Goal: Use online tool/utility: Use online tool/utility

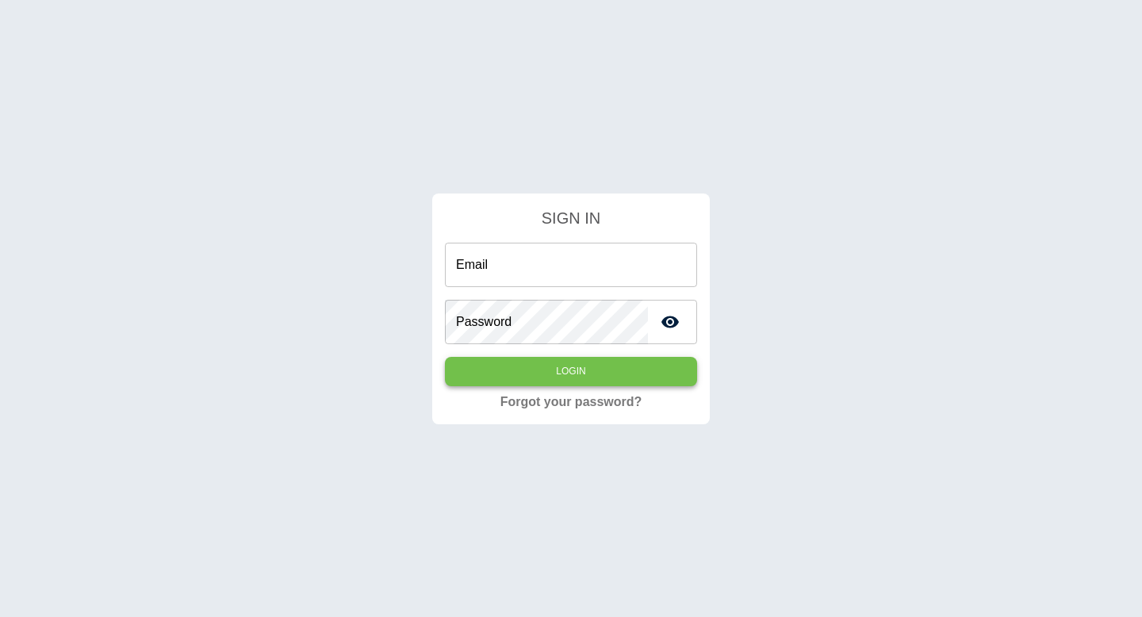
type input "**********"
click at [506, 381] on button "Login" at bounding box center [571, 371] width 252 height 29
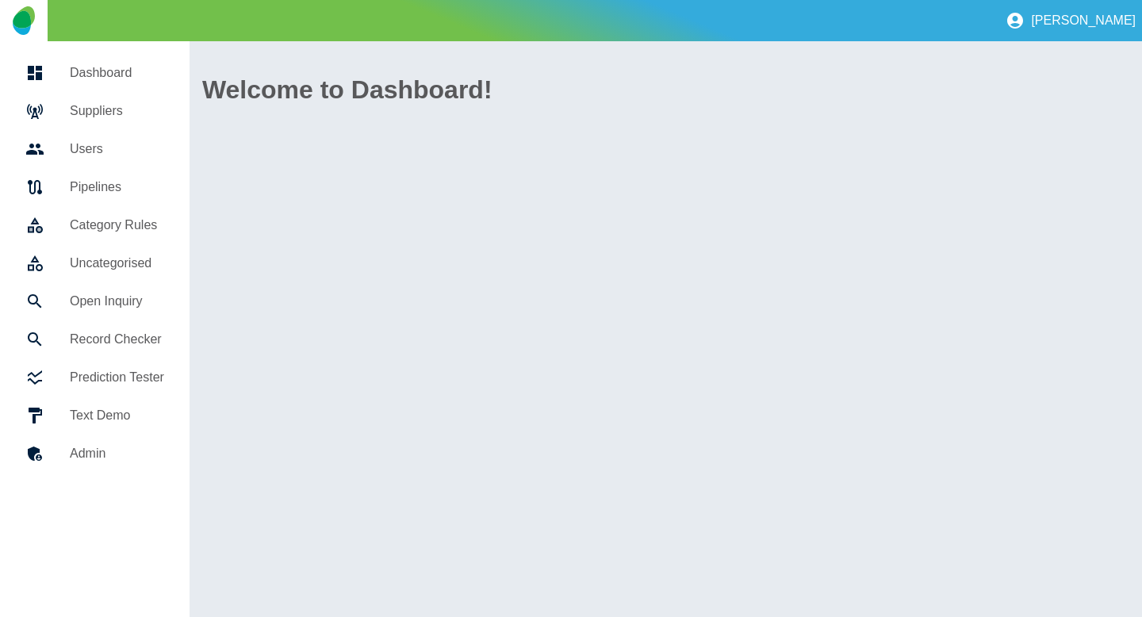
click at [92, 259] on h5 "Uncategorised" at bounding box center [117, 263] width 94 height 19
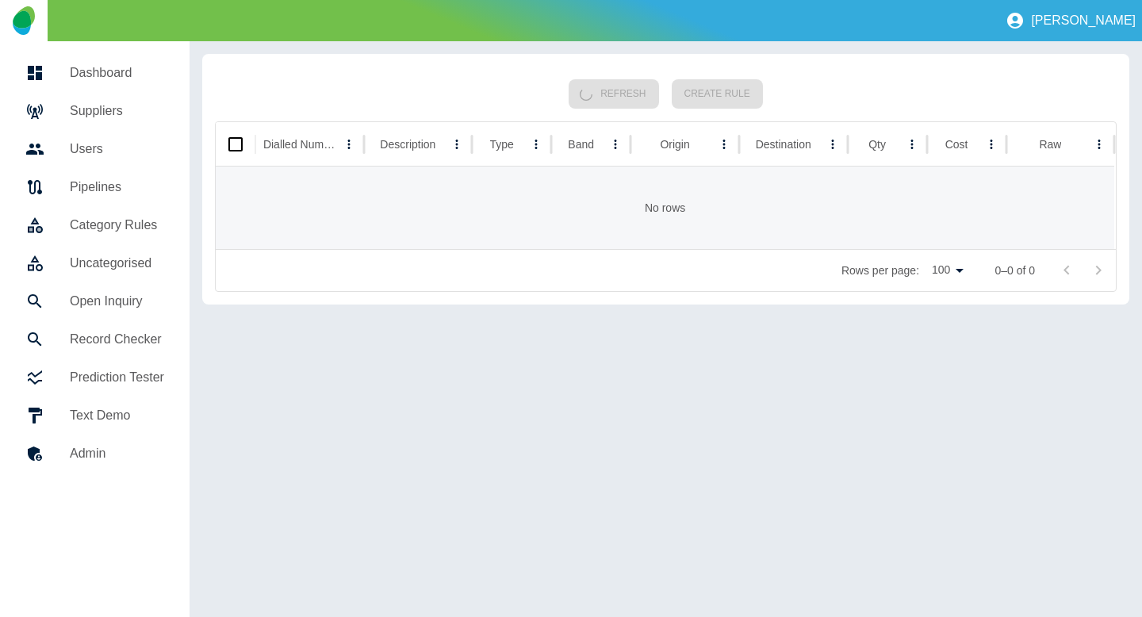
click at [102, 295] on h5 "Open Inquiry" at bounding box center [117, 301] width 94 height 19
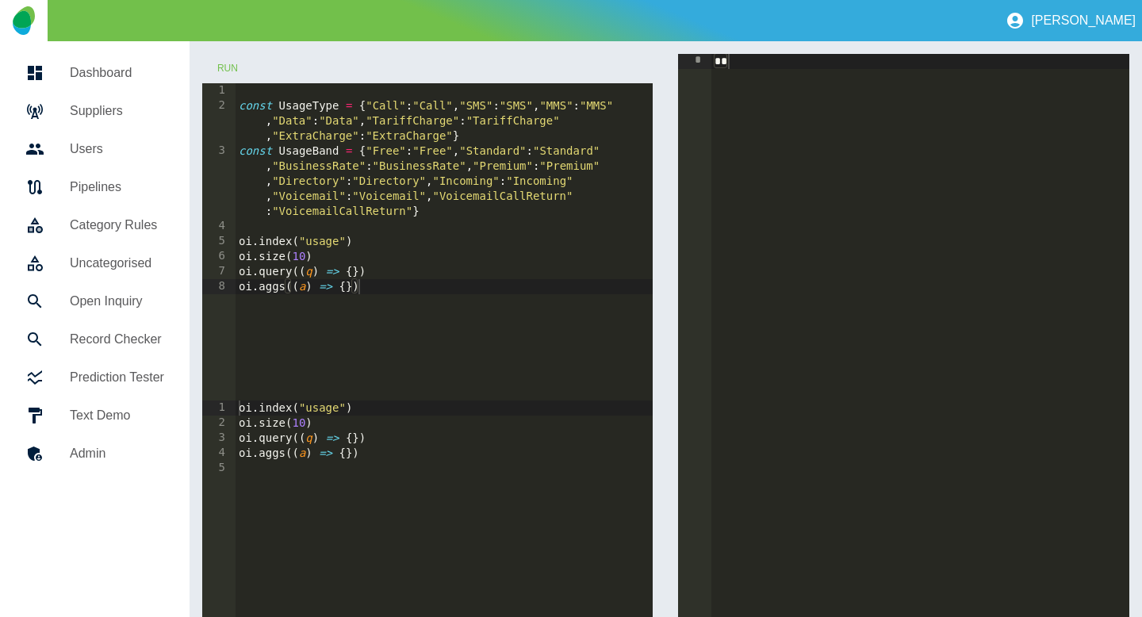
type textarea "**********"
click at [353, 277] on div "const UsageType = { "Call" : "Call" , "SMS" : "SMS" , "MMS" : "MMS" , "Data" : …" at bounding box center [444, 256] width 418 height 347
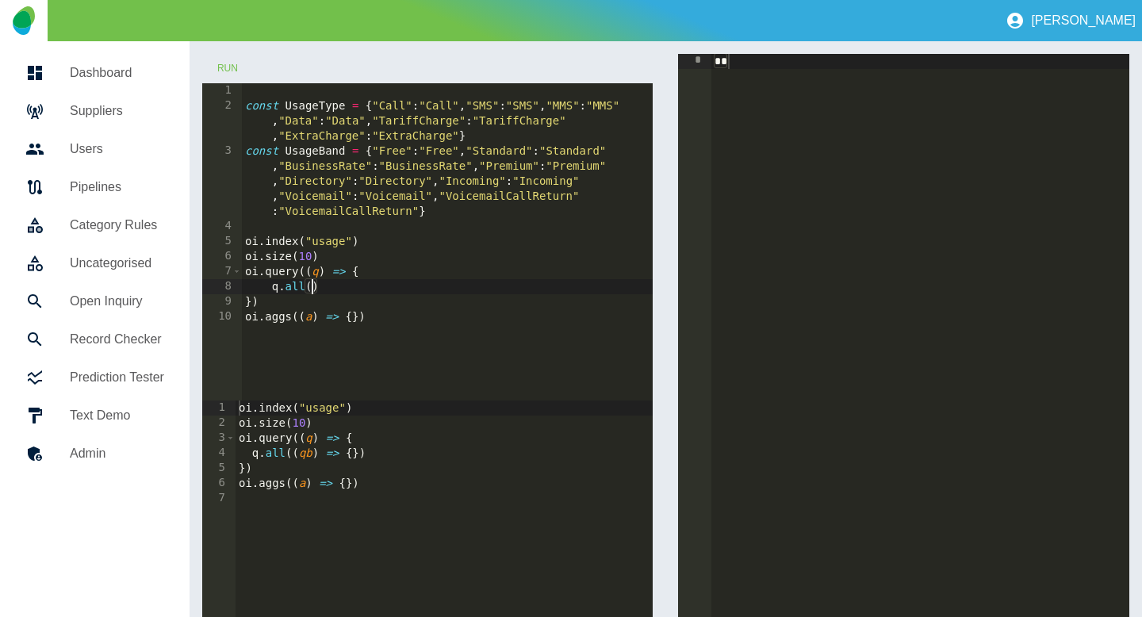
type textarea "*******"
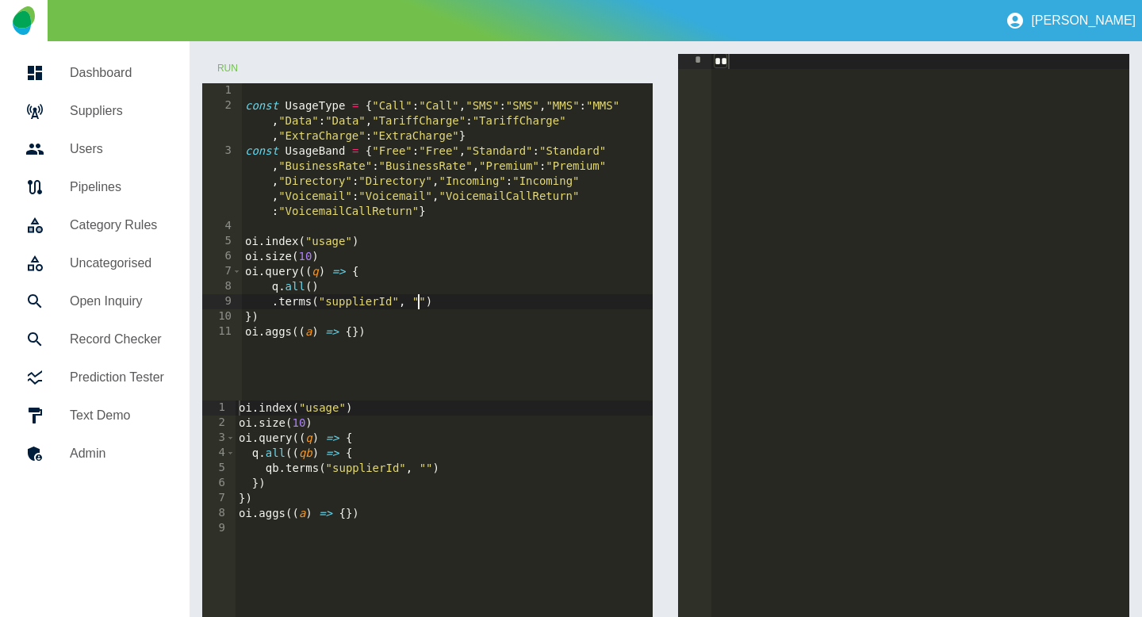
click at [144, 128] on link "Suppliers" at bounding box center [95, 111] width 164 height 38
click at [418, 302] on div "const UsageType = { "Call" : "Call" , "SMS" : "SMS" , "MMS" : "MMS" , "Data" : …" at bounding box center [447, 256] width 411 height 347
paste textarea "**********"
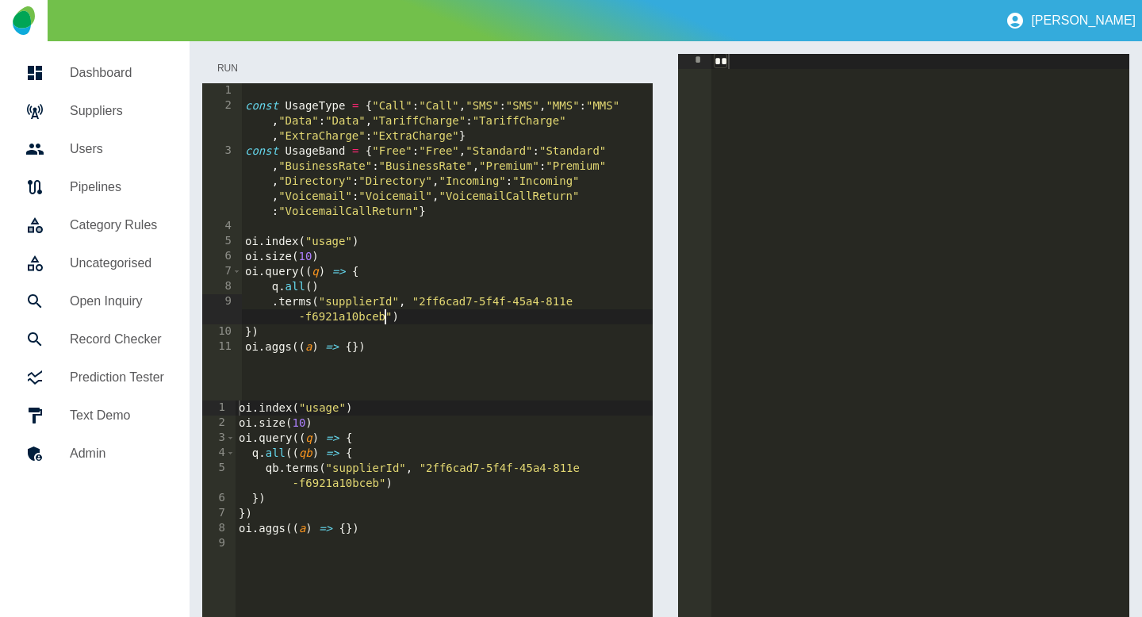
click at [220, 70] on button "Run" at bounding box center [227, 68] width 51 height 29
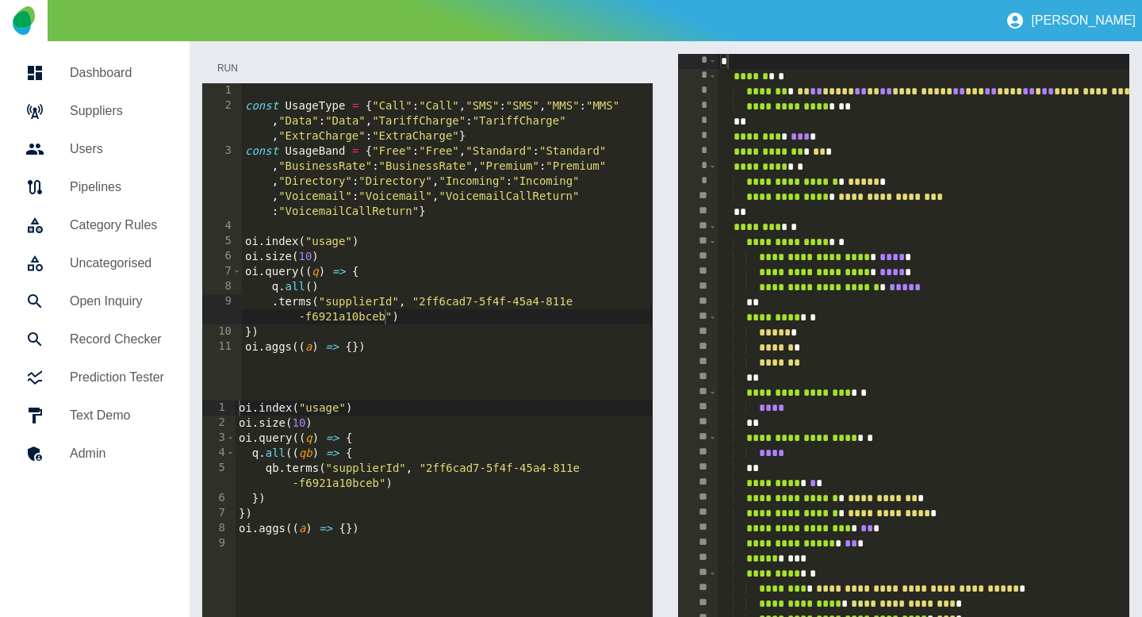
click at [220, 60] on button "Run" at bounding box center [227, 68] width 51 height 29
click at [412, 298] on div "const UsageType = { "Call" : "Call" , "SMS" : "SMS" , "MMS" : "MMS" , "Data" : …" at bounding box center [447, 256] width 411 height 347
click at [314, 303] on div "const UsageType = { "Call" : "Call" , "SMS" : "SMS" , "MMS" : "MMS" , "Data" : …" at bounding box center [447, 256] width 411 height 347
click at [300, 286] on div "const UsageType = { "Call" : "Call" , "SMS" : "SMS" , "MMS" : "MMS" , "Data" : …" at bounding box center [447, 256] width 411 height 347
click at [300, 287] on div "const UsageType = { "Call" : "Call" , "SMS" : "SMS" , "MMS" : "MMS" , "Data" : …" at bounding box center [447, 256] width 411 height 347
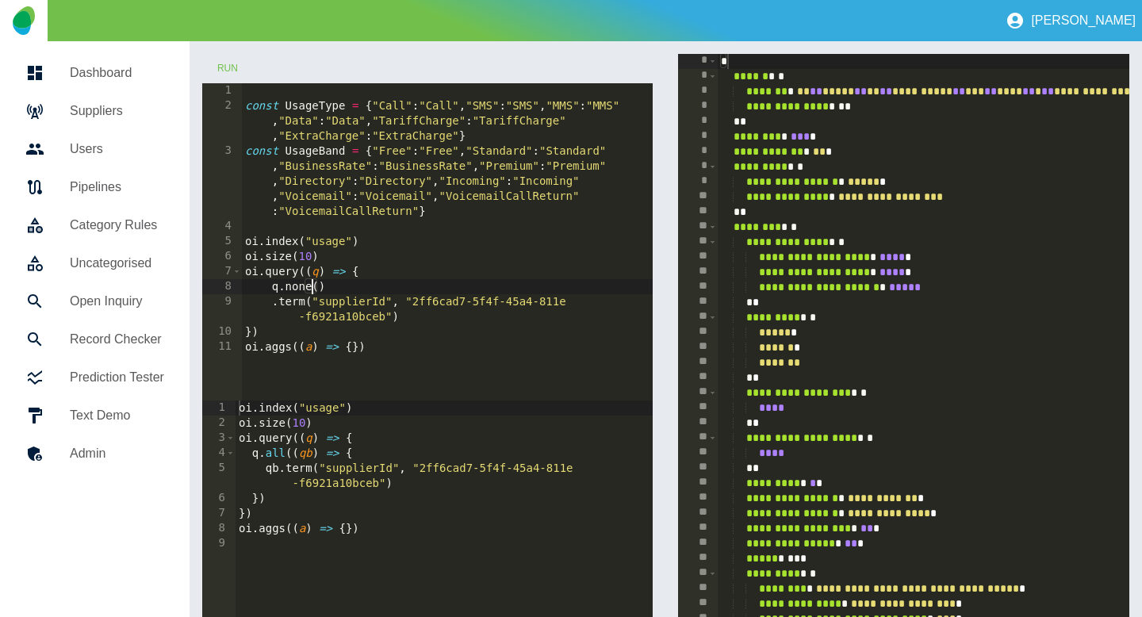
scroll to position [0, 5]
click at [228, 72] on button "Run" at bounding box center [227, 68] width 51 height 29
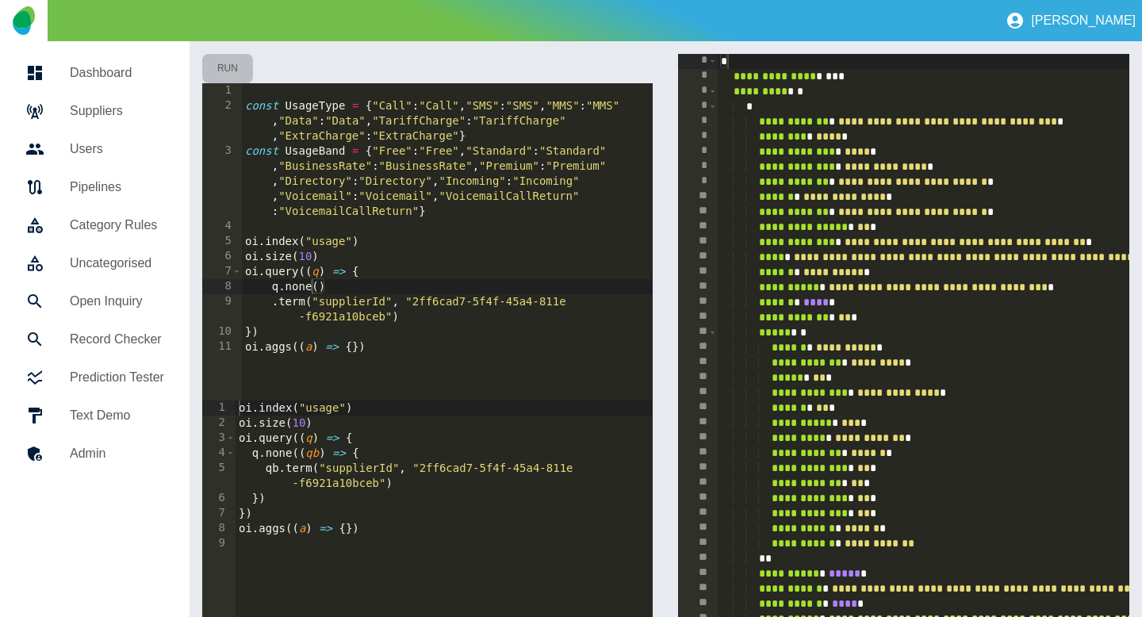
click at [227, 72] on button "Run" at bounding box center [227, 68] width 51 height 29
type textarea "**********"
click at [353, 352] on div "const UsageType = { "Call" : "Call" , "SMS" : "SMS" , "MMS" : "MMS" , "Data" : …" at bounding box center [447, 256] width 411 height 347
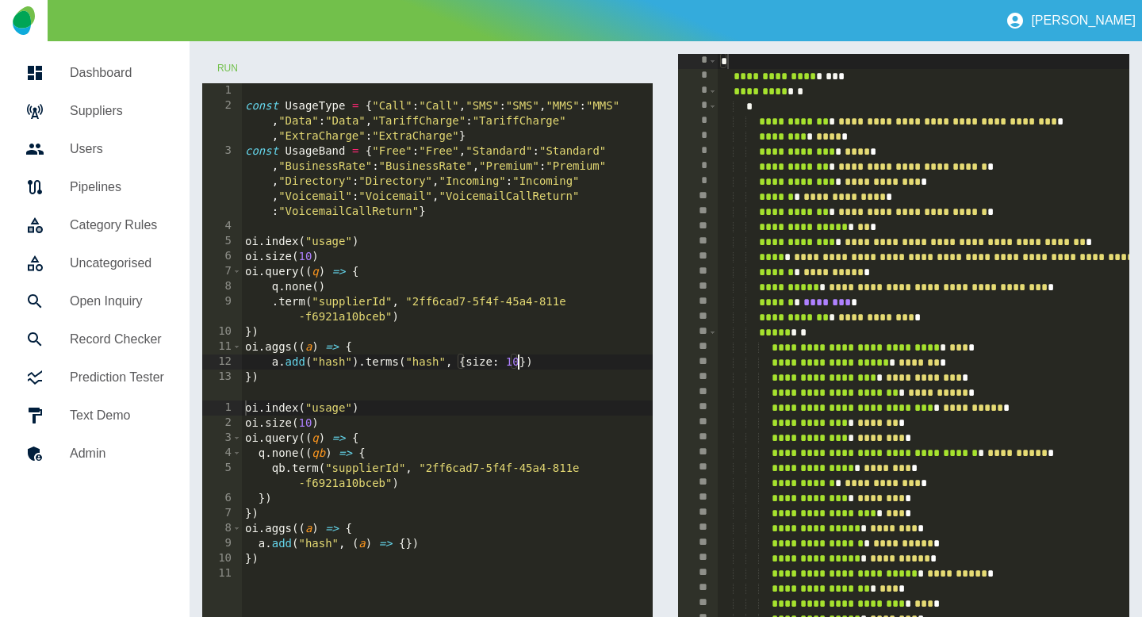
scroll to position [0, 20]
click at [237, 72] on button "Run" at bounding box center [227, 68] width 51 height 29
click at [237, 71] on button "Run" at bounding box center [227, 68] width 51 height 29
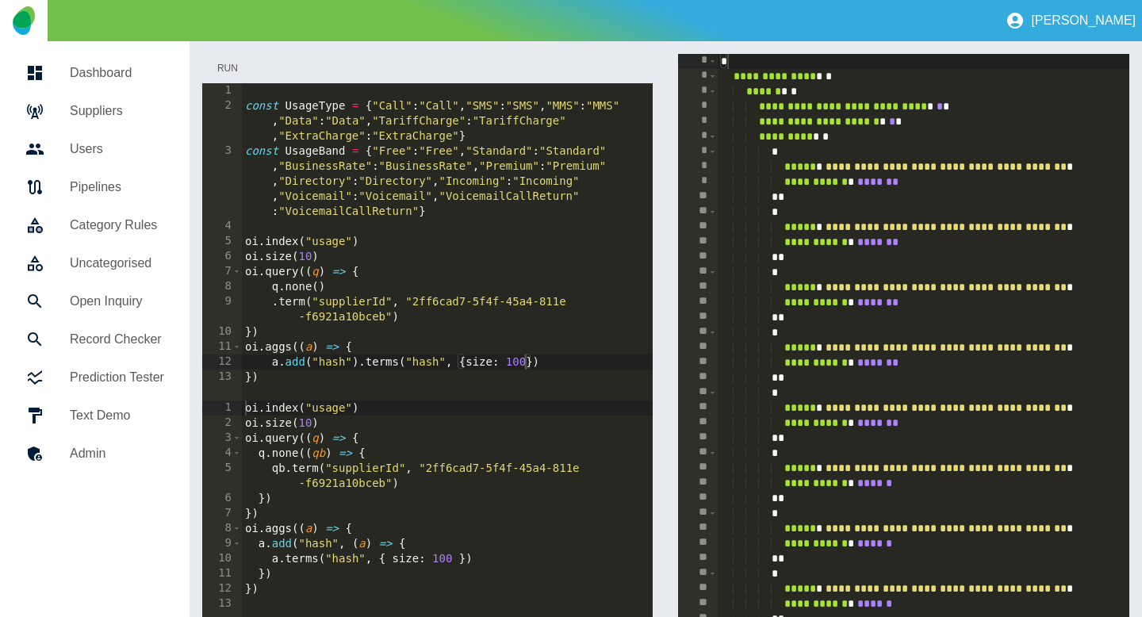
click at [234, 70] on button "Run" at bounding box center [227, 68] width 51 height 29
click at [526, 368] on div "const UsageType = { "Call" : "Call" , "SMS" : "SMS" , "MMS" : "MMS" , "Data" : …" at bounding box center [447, 256] width 411 height 347
type textarea "**********"
click at [231, 63] on button "Run" at bounding box center [227, 68] width 51 height 29
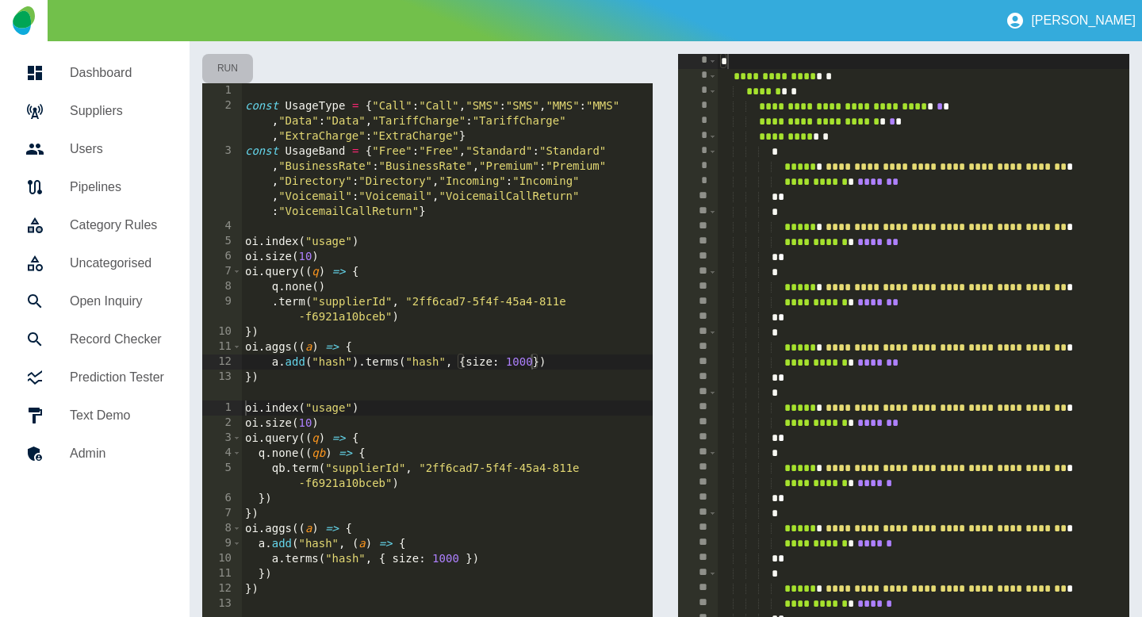
click at [239, 71] on button "Run" at bounding box center [227, 68] width 51 height 29
click at [715, 136] on span "Toggle code folding, rows 6 through 235" at bounding box center [712, 136] width 9 height 15
click at [717, 140] on span "Toggle code folding, rows 6 through 235" at bounding box center [712, 136] width 9 height 15
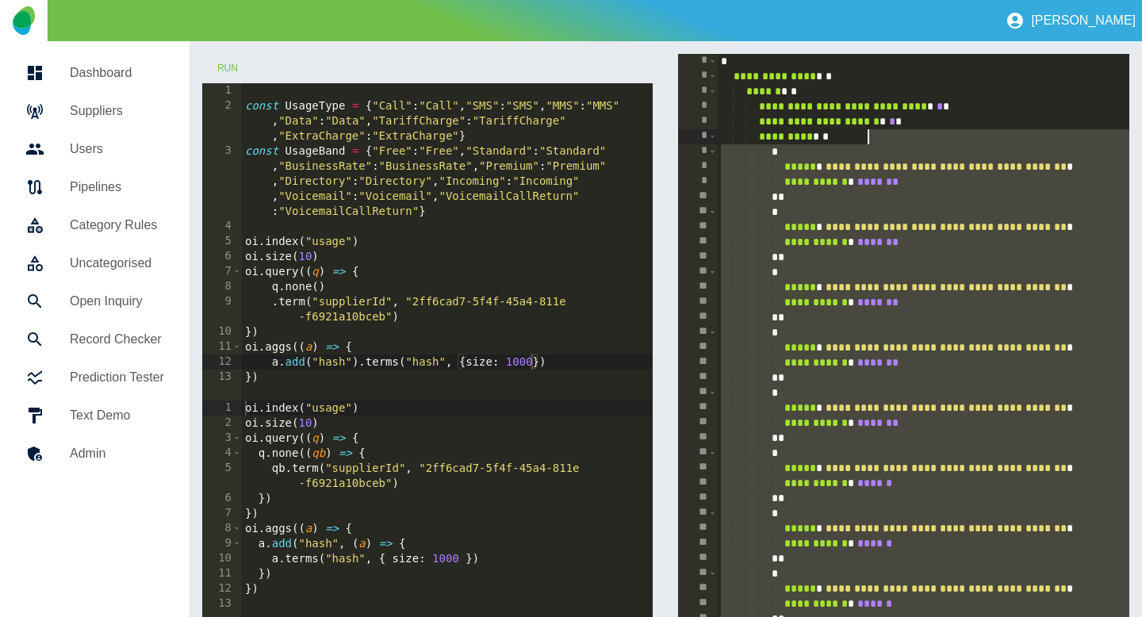
drag, startPoint x: 920, startPoint y: 141, endPoint x: 866, endPoint y: 138, distance: 54.0
click at [711, 136] on span "Toggle code folding, rows 6 through 235" at bounding box center [712, 136] width 9 height 15
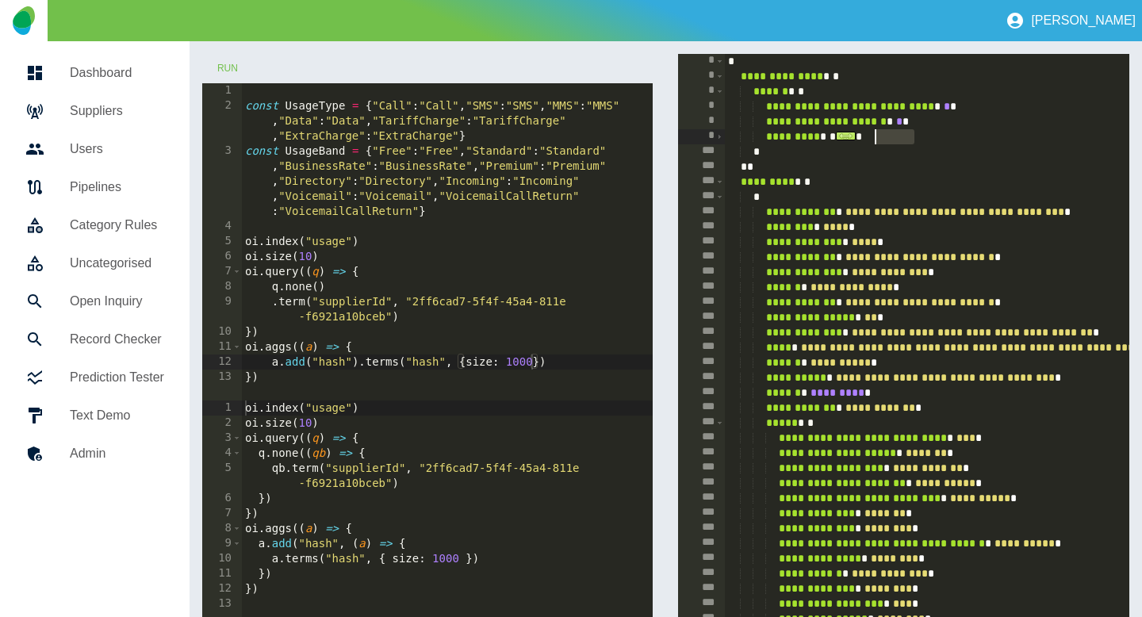
drag, startPoint x: 939, startPoint y: 138, endPoint x: 881, endPoint y: 136, distance: 58.7
type textarea "**********"
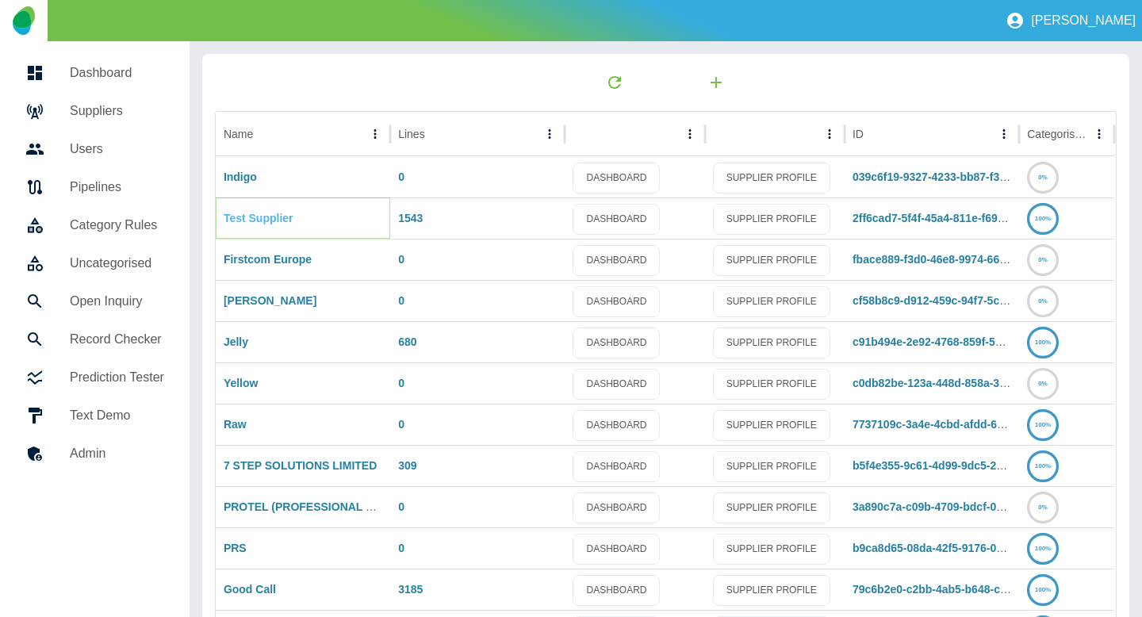
click at [263, 221] on link "Test Supplier" at bounding box center [259, 218] width 70 height 13
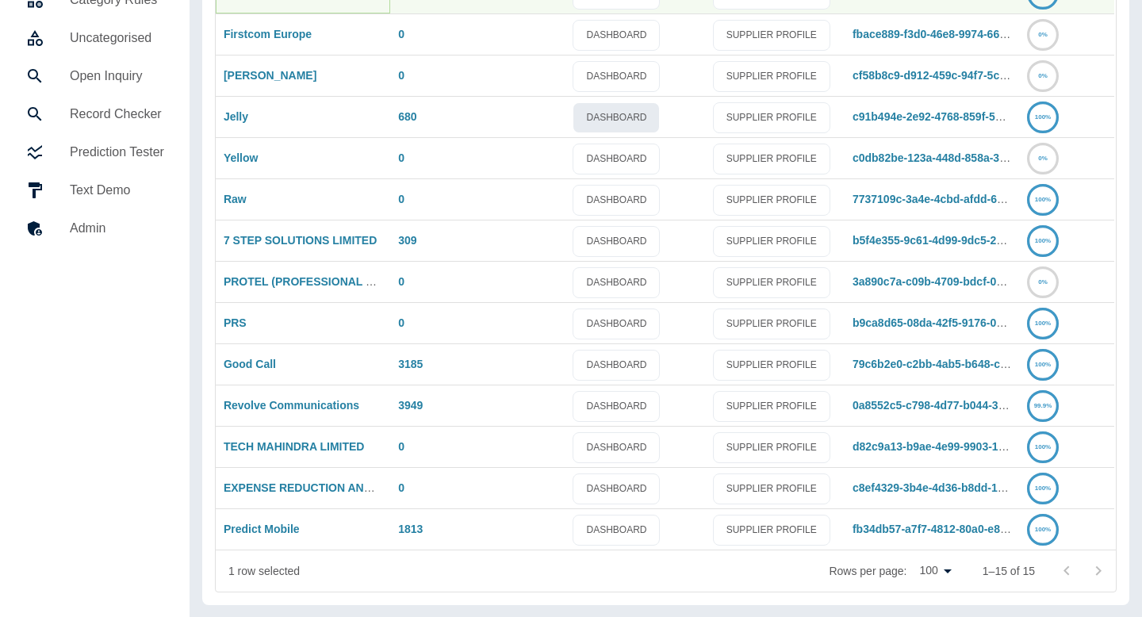
scroll to position [226, 0]
